Goal: Obtain resource: Download file/media

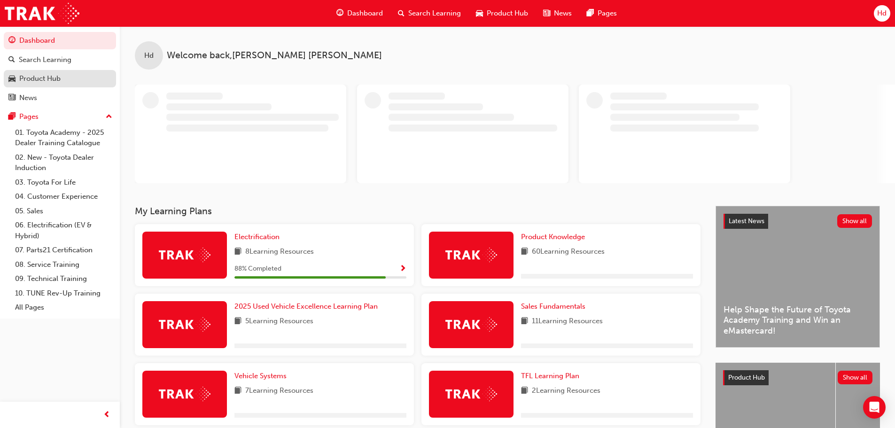
click at [44, 78] on div "Product Hub" at bounding box center [39, 78] width 41 height 11
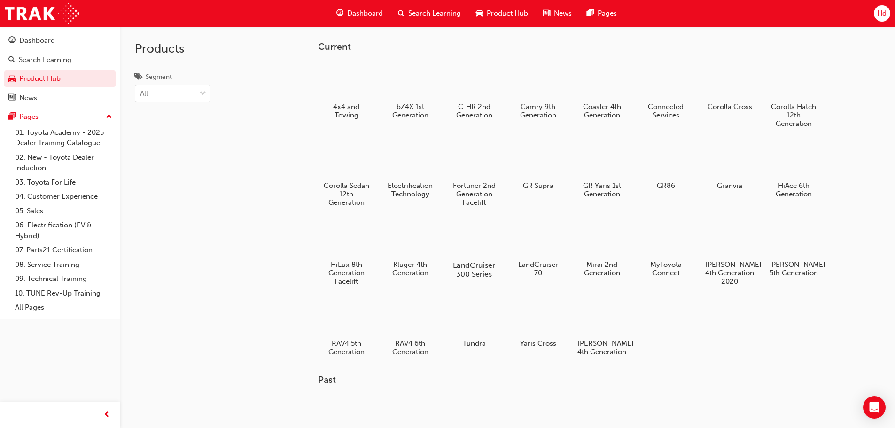
click at [471, 247] on div at bounding box center [474, 238] width 52 height 38
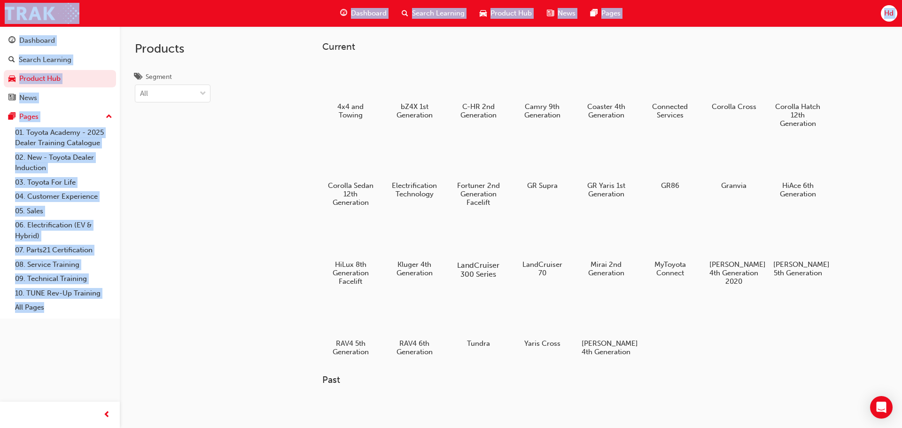
click at [471, 247] on div "Products Segment All Current 4x4 and Towing bZ4X 1st Generation C-HR 2nd Genera…" at bounding box center [451, 239] width 902 height 478
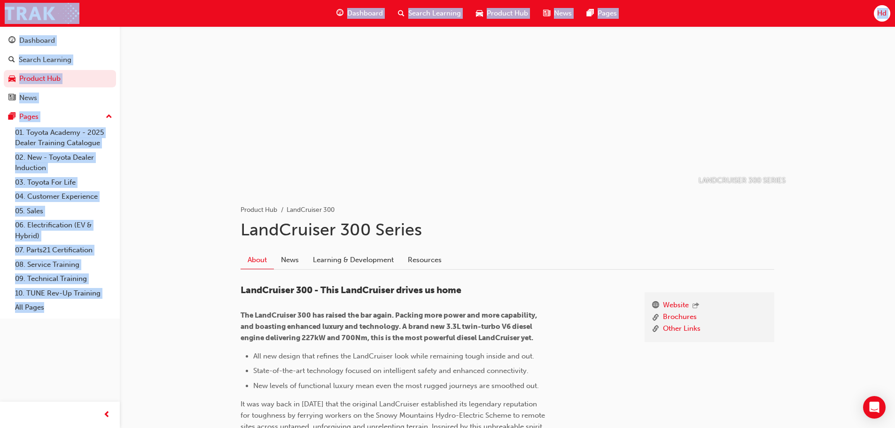
scroll to position [47, 0]
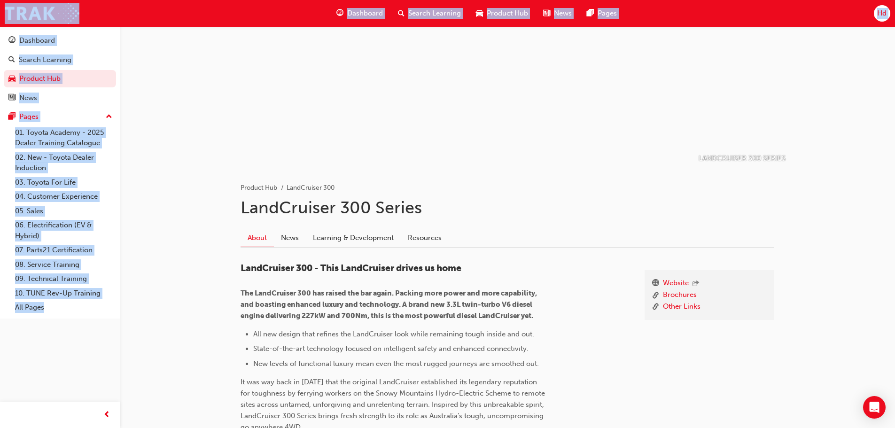
click at [876, 296] on div "LANDCRUISER 300 SERIES Product Hub LandCruiser 300 LandCruiser 300 Series About…" at bounding box center [507, 383] width 775 height 809
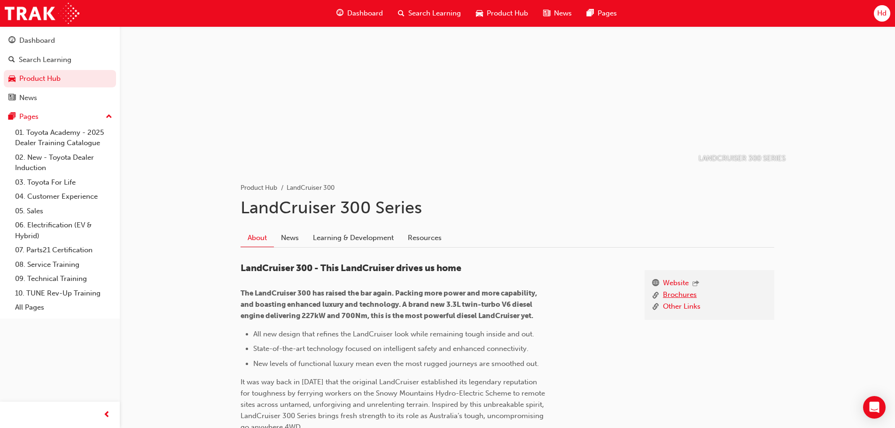
click at [689, 295] on link "Brochures" at bounding box center [680, 295] width 34 height 12
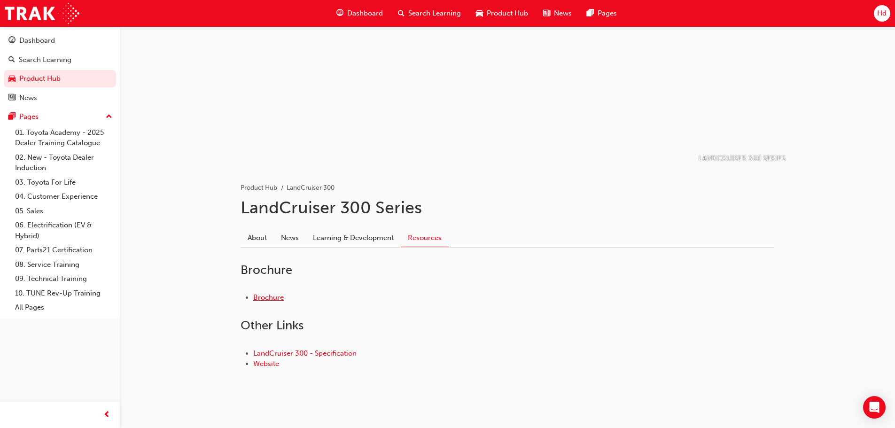
click at [259, 295] on link "Brochure" at bounding box center [268, 297] width 31 height 8
